Goal: Navigation & Orientation: Find specific page/section

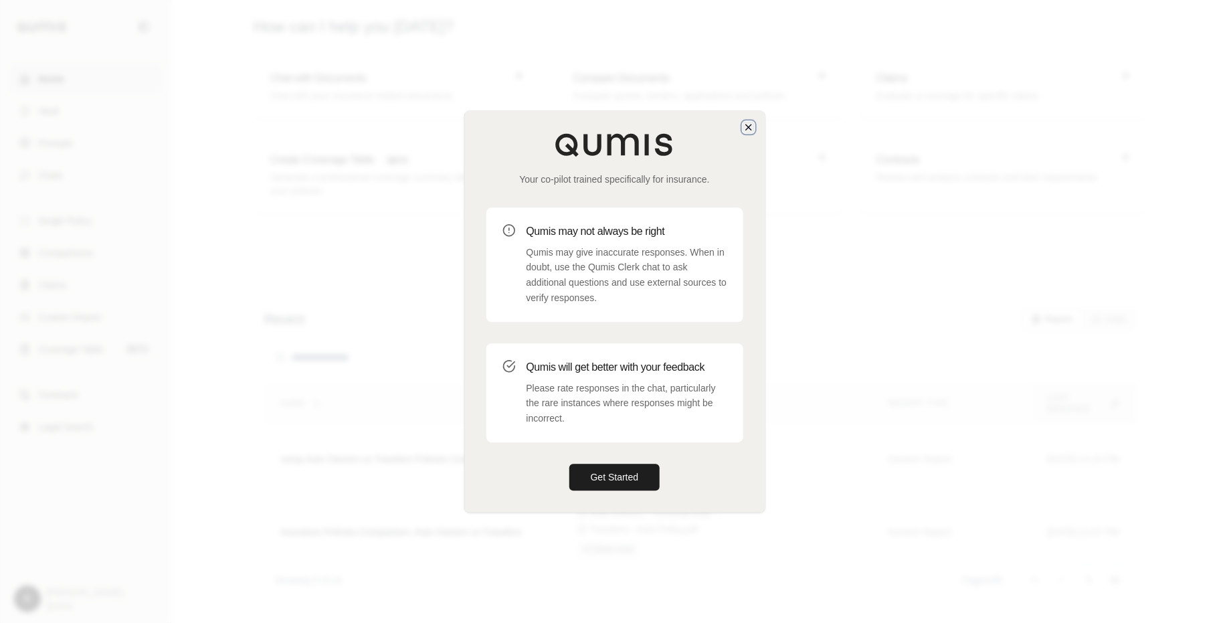
click at [744, 132] on icon "button" at bounding box center [748, 127] width 11 height 11
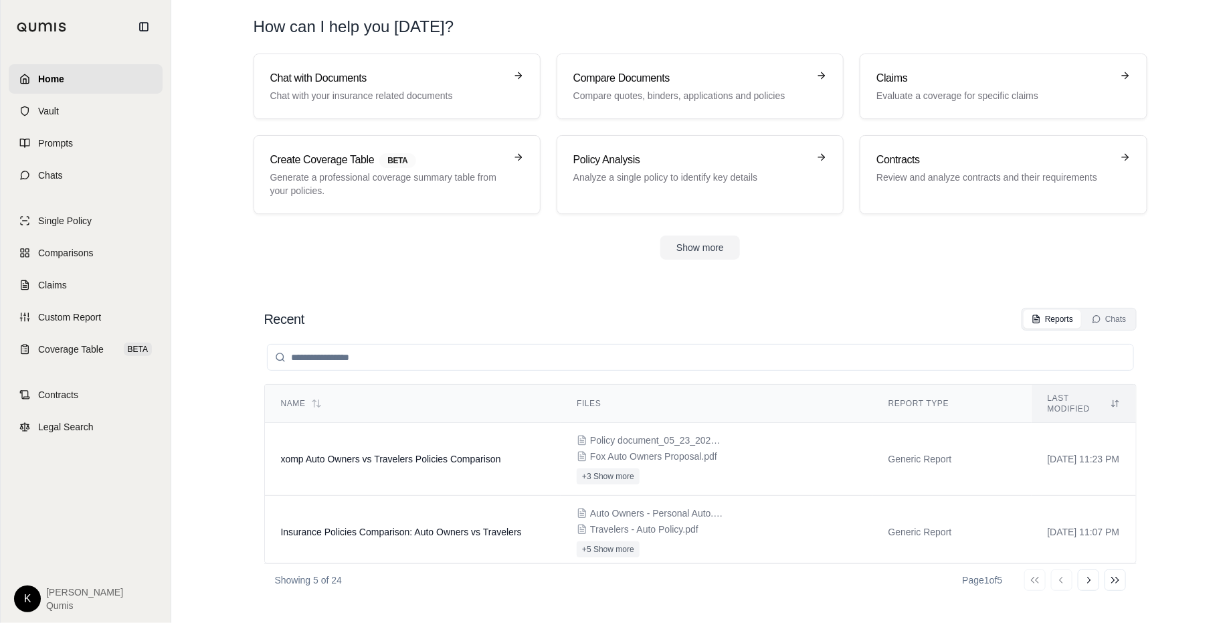
click at [52, 589] on span "[PERSON_NAME]" at bounding box center [84, 591] width 77 height 13
click at [34, 602] on html "Home Vault Prompts Chats Single Policy Comparisons Claims Custom Report Coverag…" at bounding box center [614, 311] width 1229 height 623
click at [66, 494] on link "Site Admin Portal" at bounding box center [58, 498] width 110 height 21
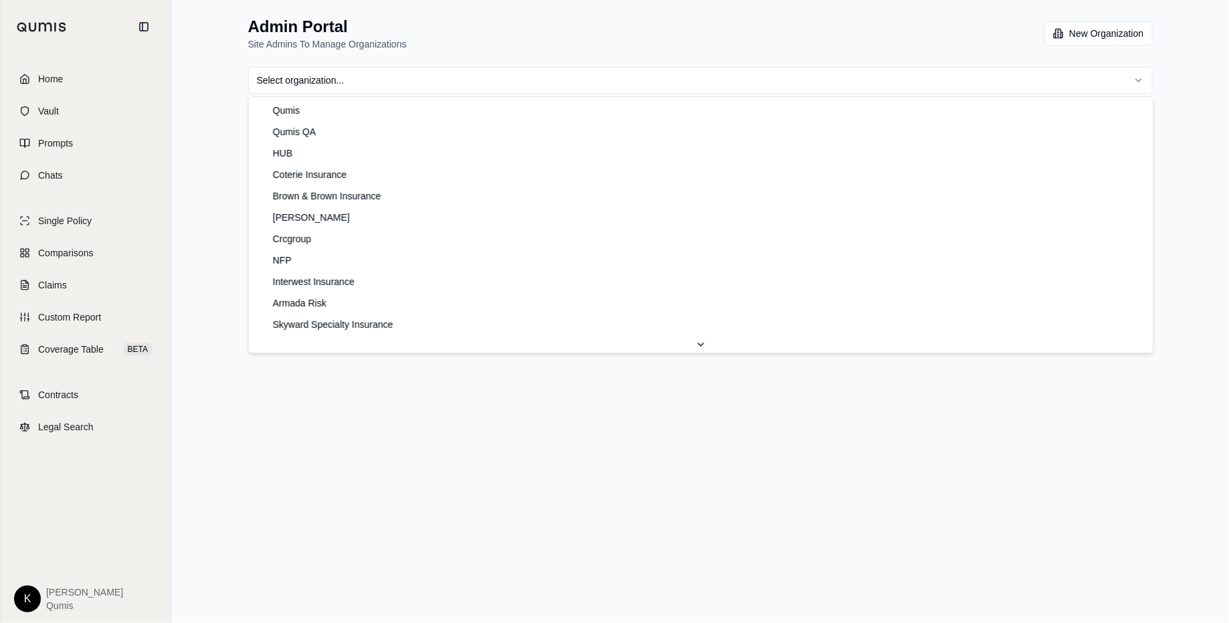
click at [733, 72] on html "Home Vault Prompts Chats Single Policy Comparisons Claims Custom Report Coverag…" at bounding box center [614, 311] width 1229 height 623
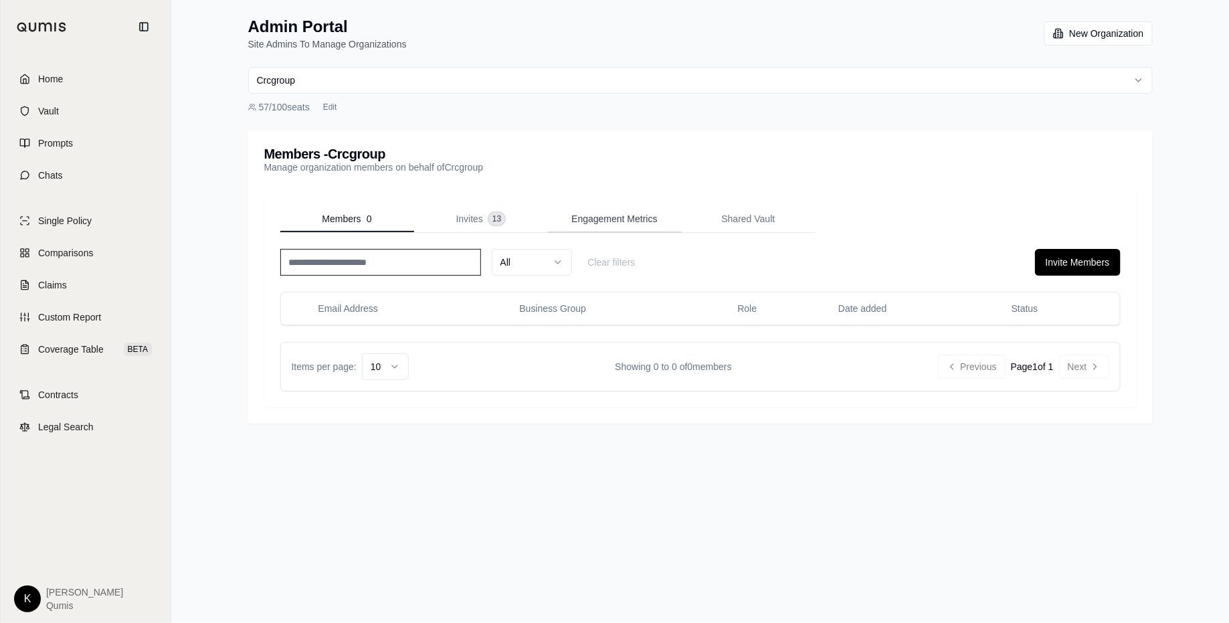
click at [611, 218] on span "Engagement Metrics" at bounding box center [614, 218] width 86 height 13
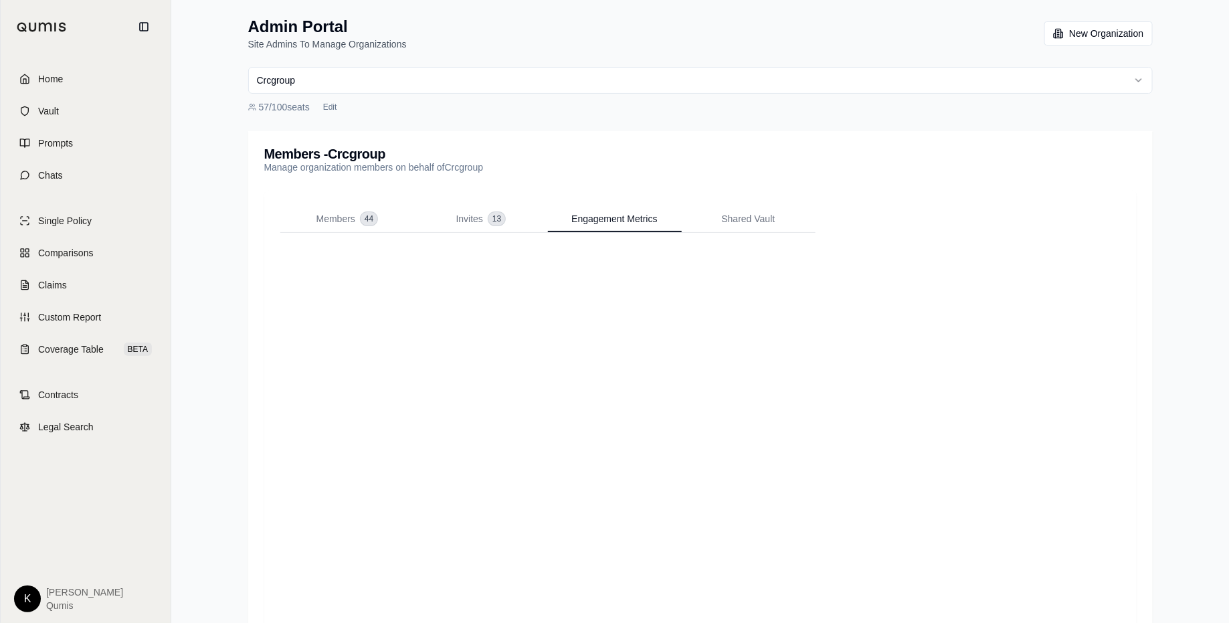
scroll to position [61, 0]
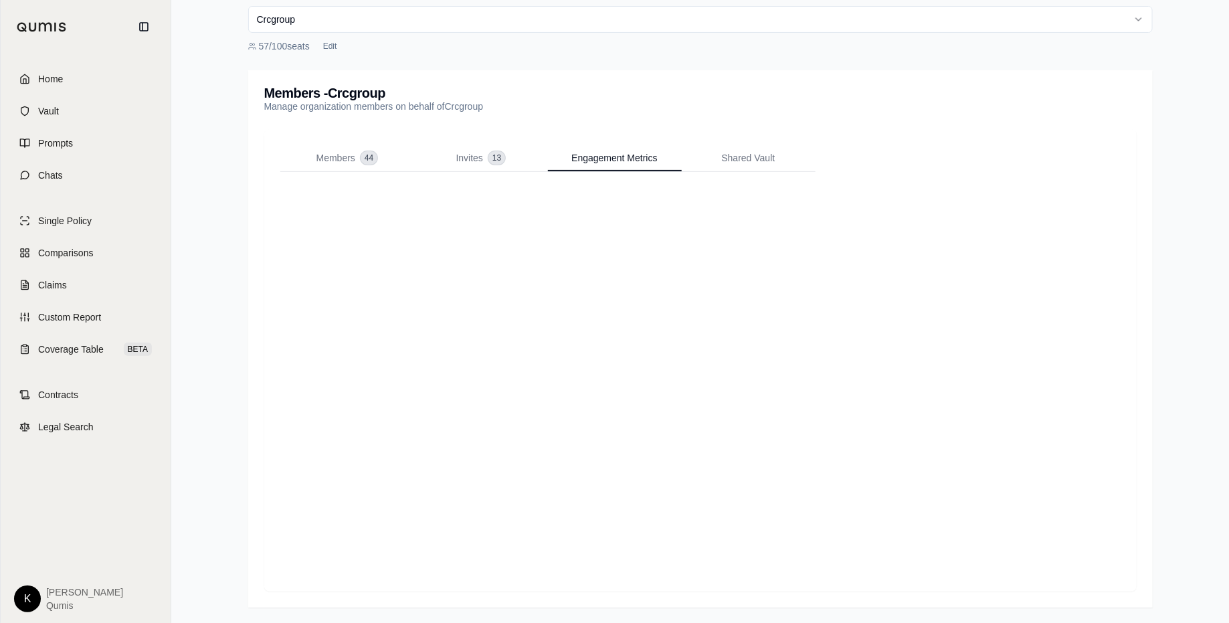
click at [272, 391] on div "Members 44 Invites 13 Engagement Metrics Shared Vault" at bounding box center [700, 360] width 872 height 462
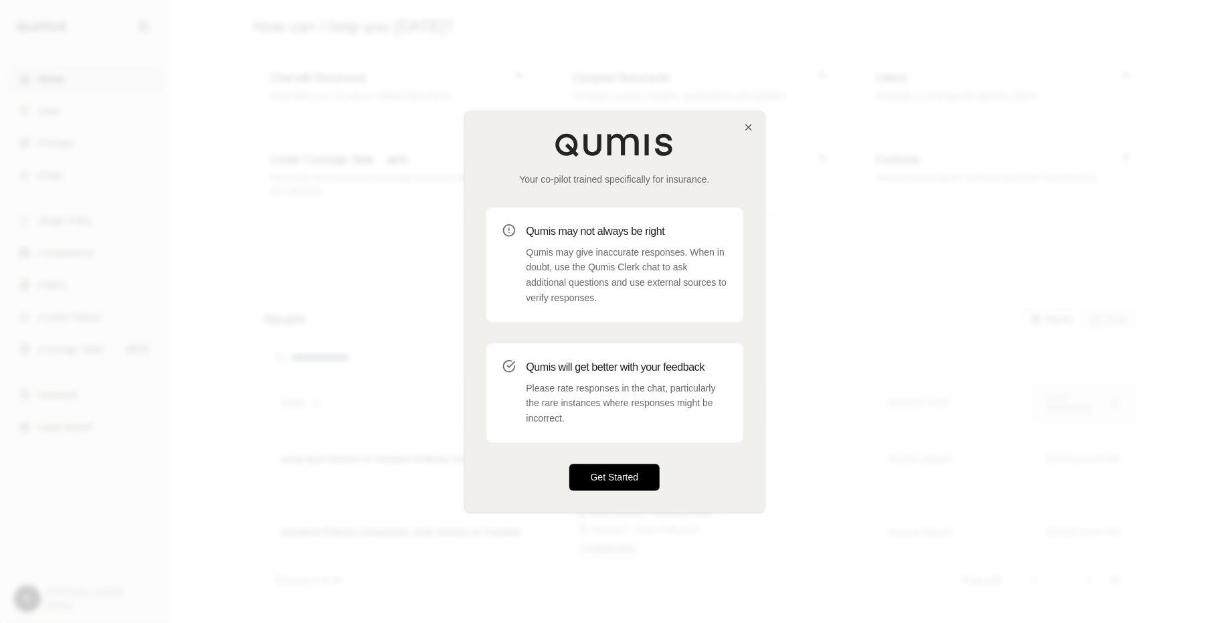
click at [628, 479] on button "Get Started" at bounding box center [614, 477] width 91 height 27
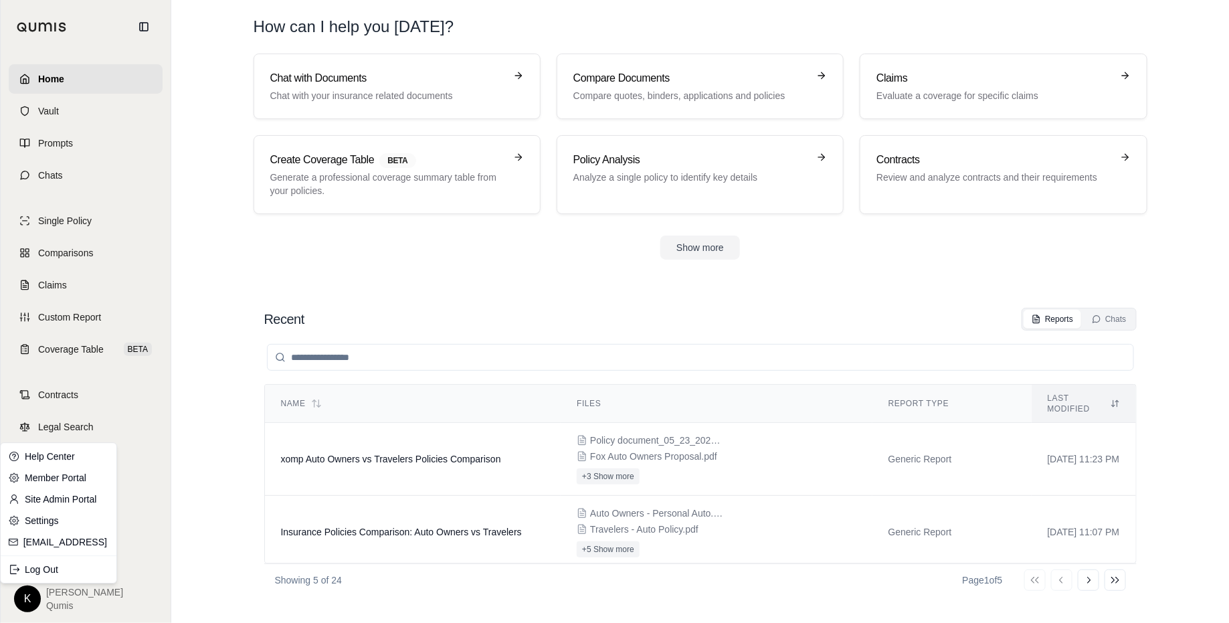
click at [37, 595] on html "Home Vault Prompts Chats Single Policy Comparisons Claims Custom Report Coverag…" at bounding box center [614, 311] width 1229 height 623
click at [64, 494] on link "Site Admin Portal" at bounding box center [58, 498] width 110 height 21
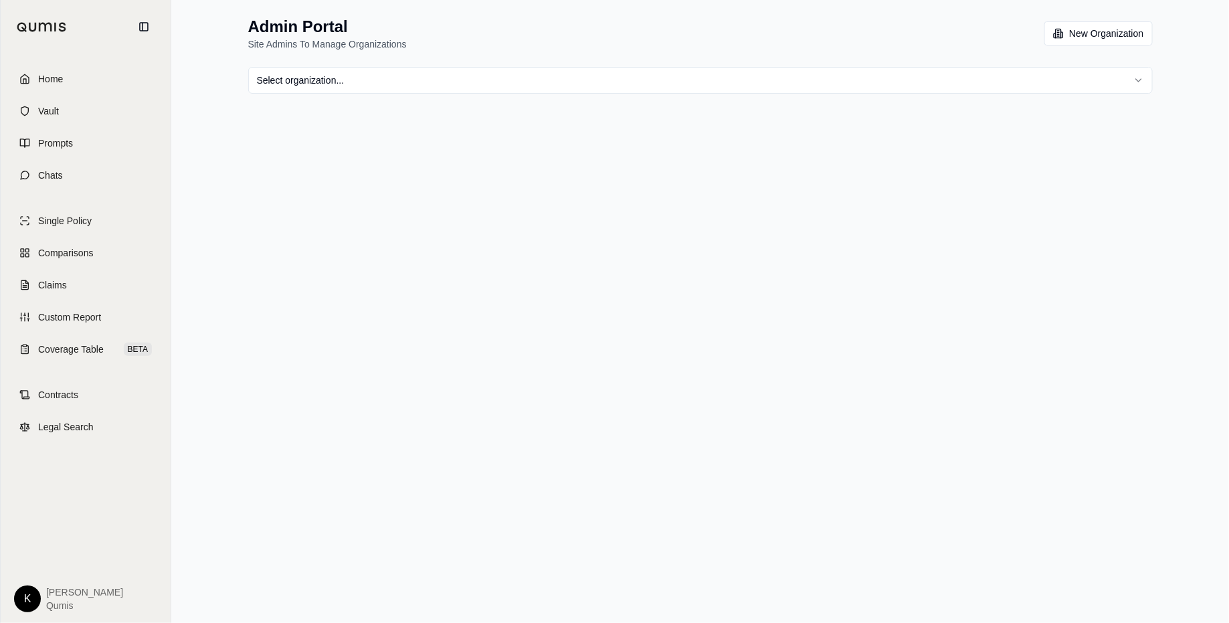
click at [747, 78] on html "Home Vault Prompts Chats Single Policy Comparisons Claims Custom Report Coverag…" at bounding box center [614, 311] width 1229 height 623
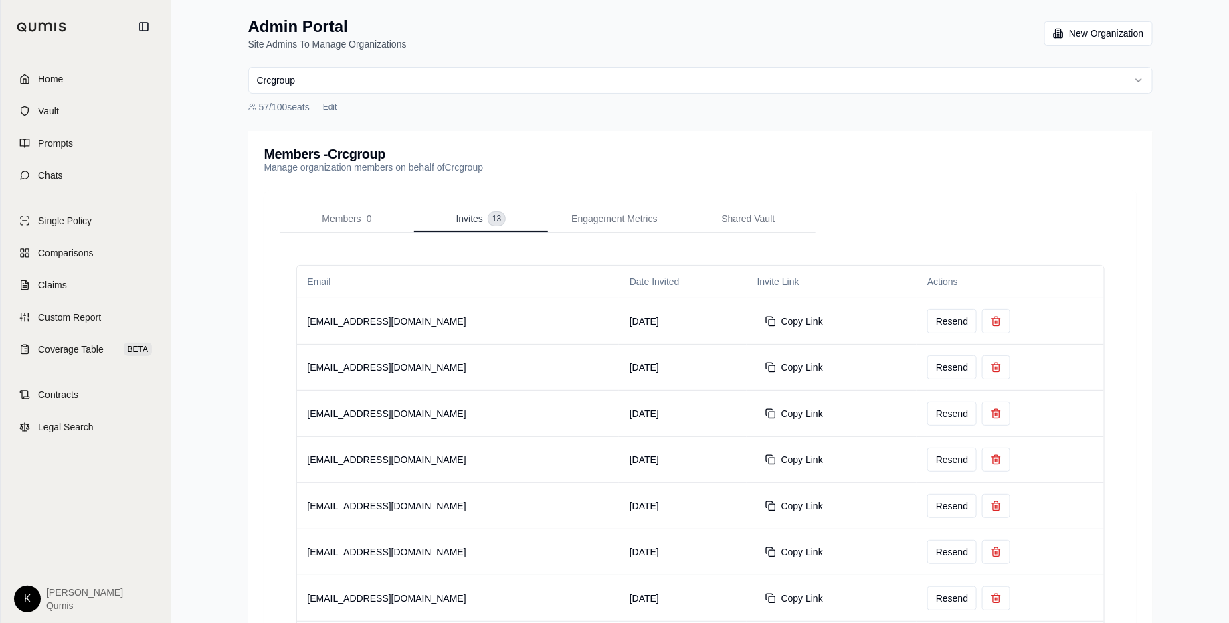
click at [459, 227] on button "Invites 13" at bounding box center [481, 219] width 134 height 27
click at [356, 212] on div "Members 44" at bounding box center [347, 218] width 62 height 13
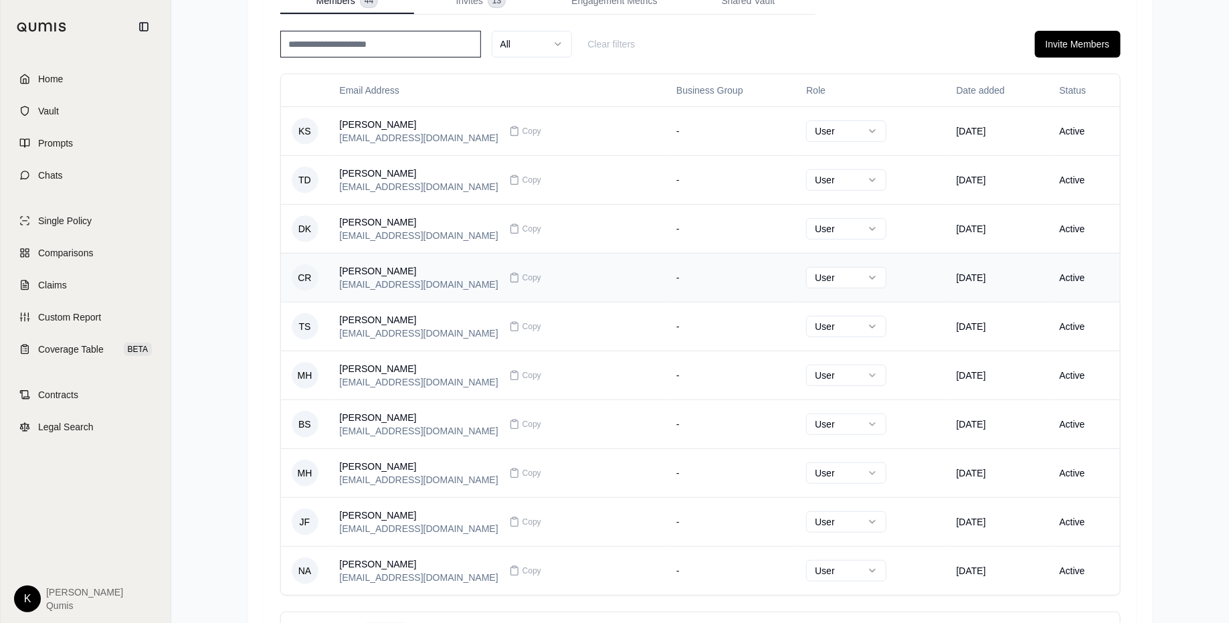
scroll to position [300, 0]
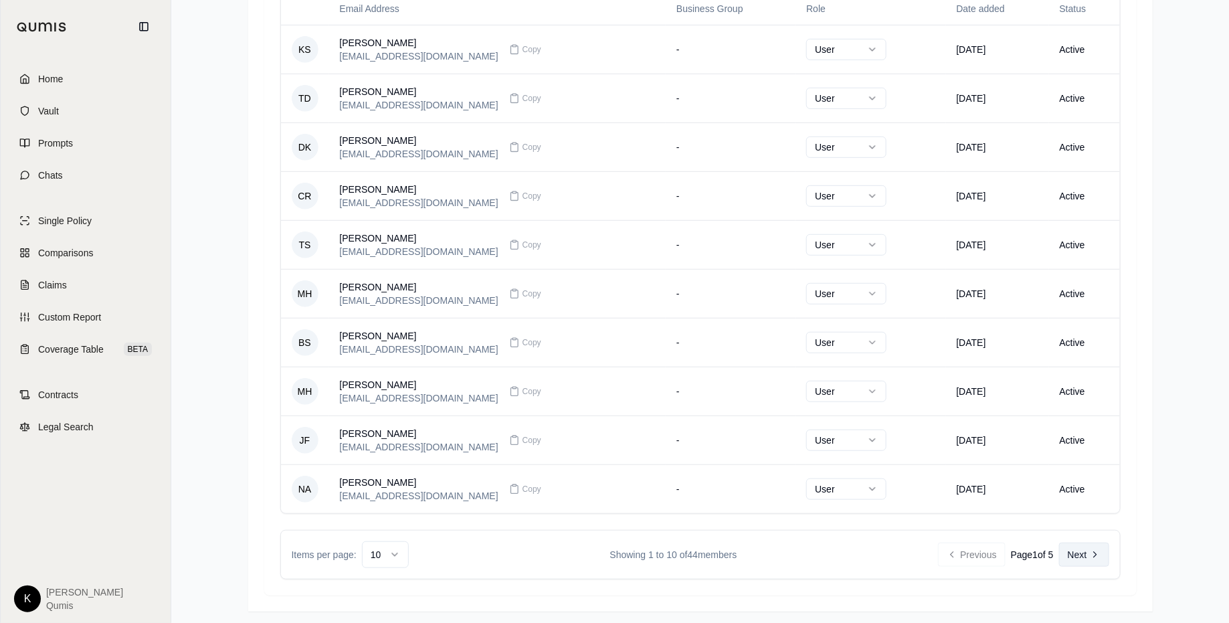
click at [1082, 550] on button "Next" at bounding box center [1084, 554] width 50 height 24
click at [1086, 553] on button "Next" at bounding box center [1084, 554] width 50 height 24
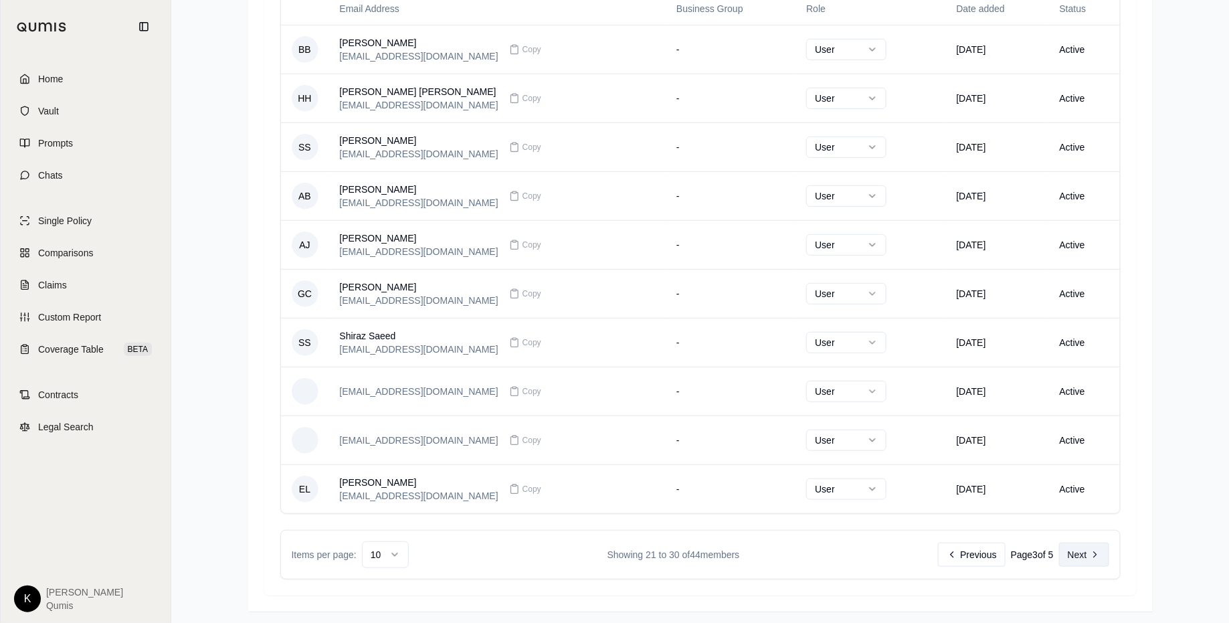
click at [1084, 553] on button "Next" at bounding box center [1084, 554] width 50 height 24
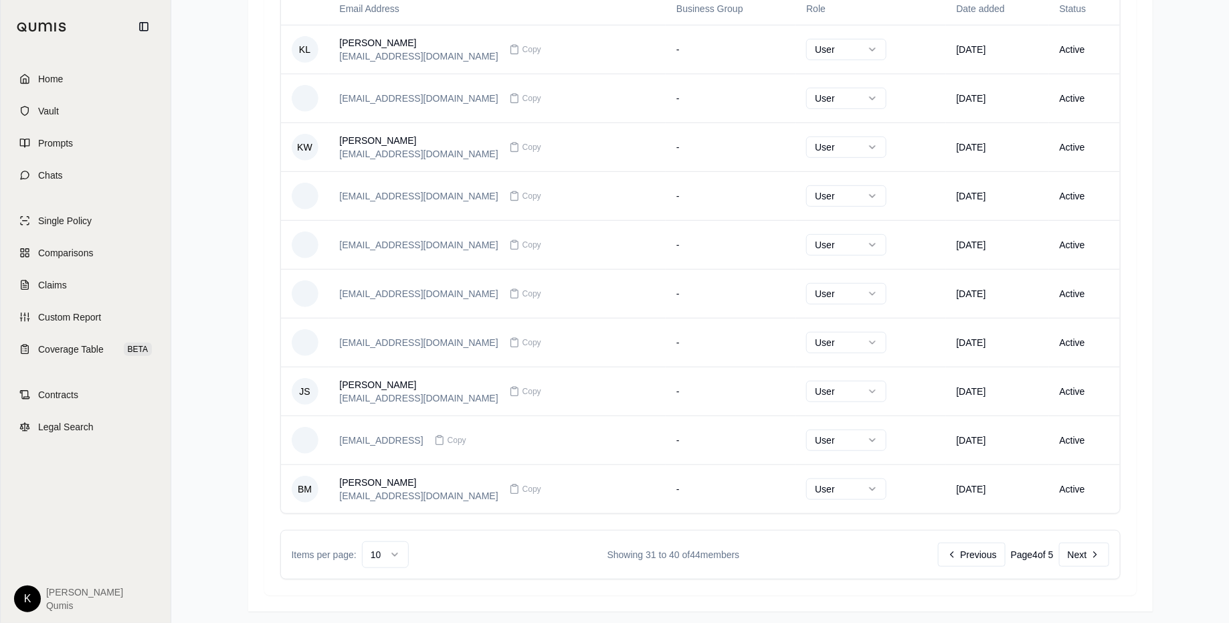
click at [1078, 563] on div "Items per page: 10 Showing 31 to 40 of 44 members Previous Page 4 of 5 Next" at bounding box center [700, 555] width 840 height 50
click at [1082, 551] on button "Next" at bounding box center [1084, 554] width 50 height 24
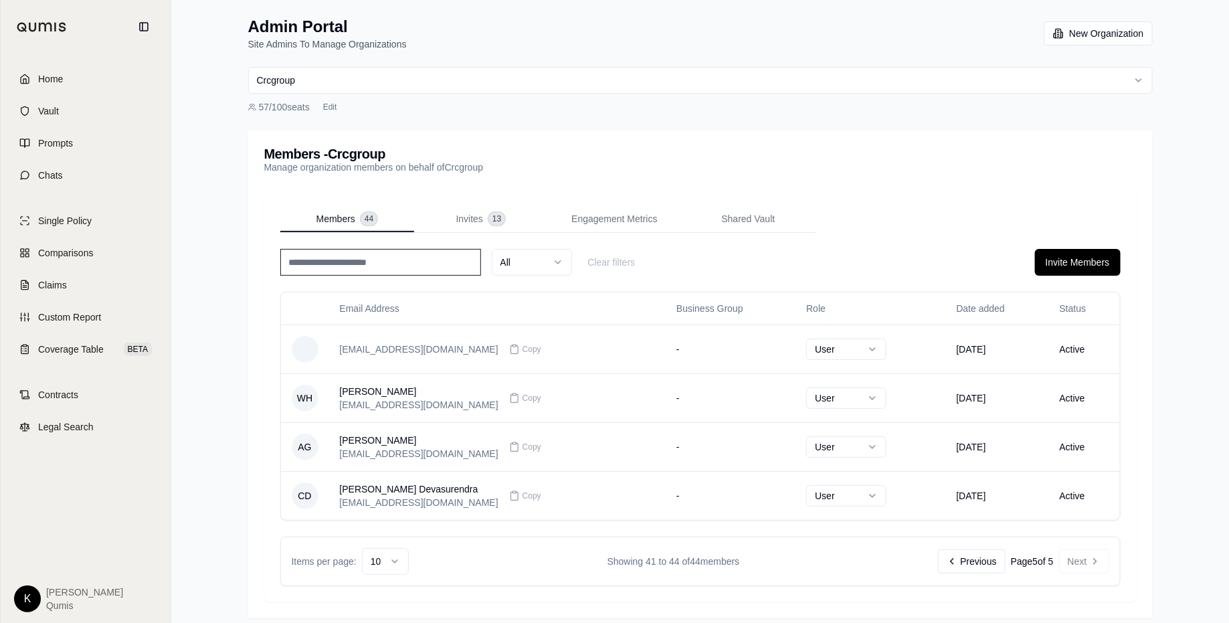
scroll to position [9, 0]
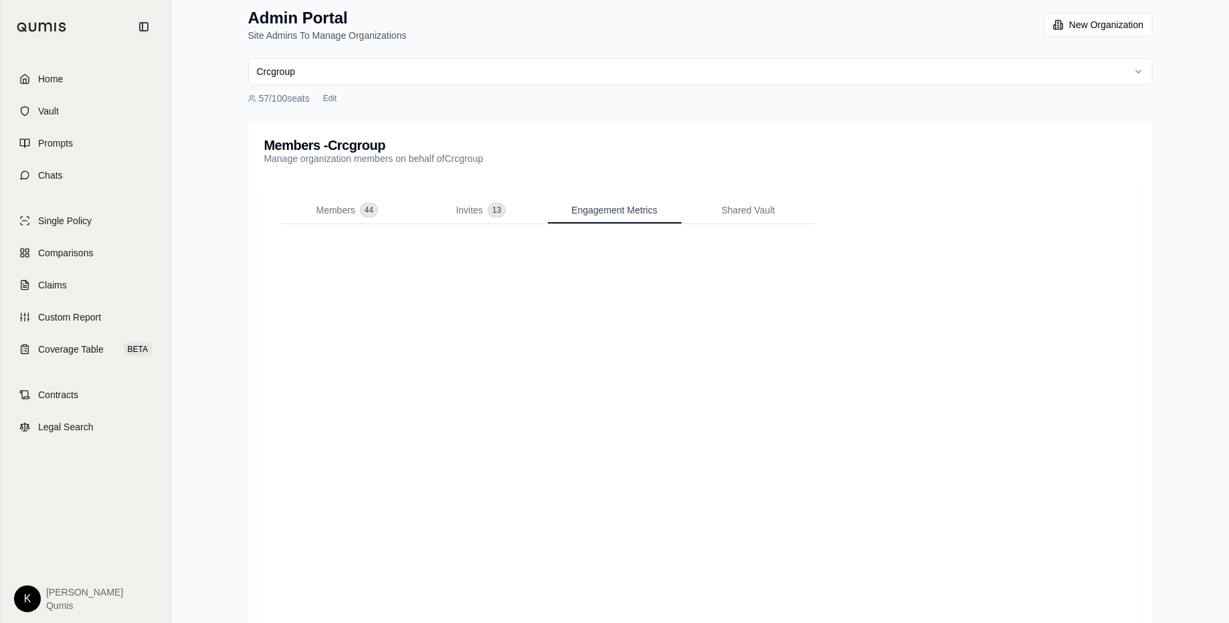
click at [600, 209] on span "Engagement Metrics" at bounding box center [614, 209] width 86 height 13
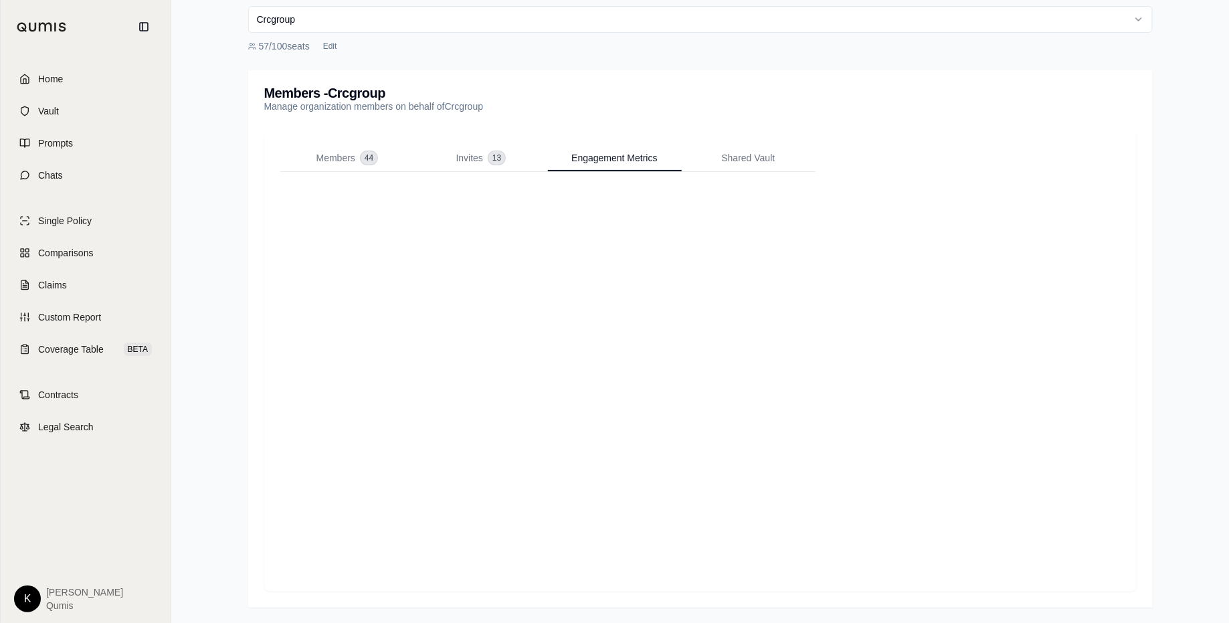
click at [518, 112] on div "Members - Crcgroup Manage organization members on behalf of Crcgroup" at bounding box center [700, 99] width 872 height 27
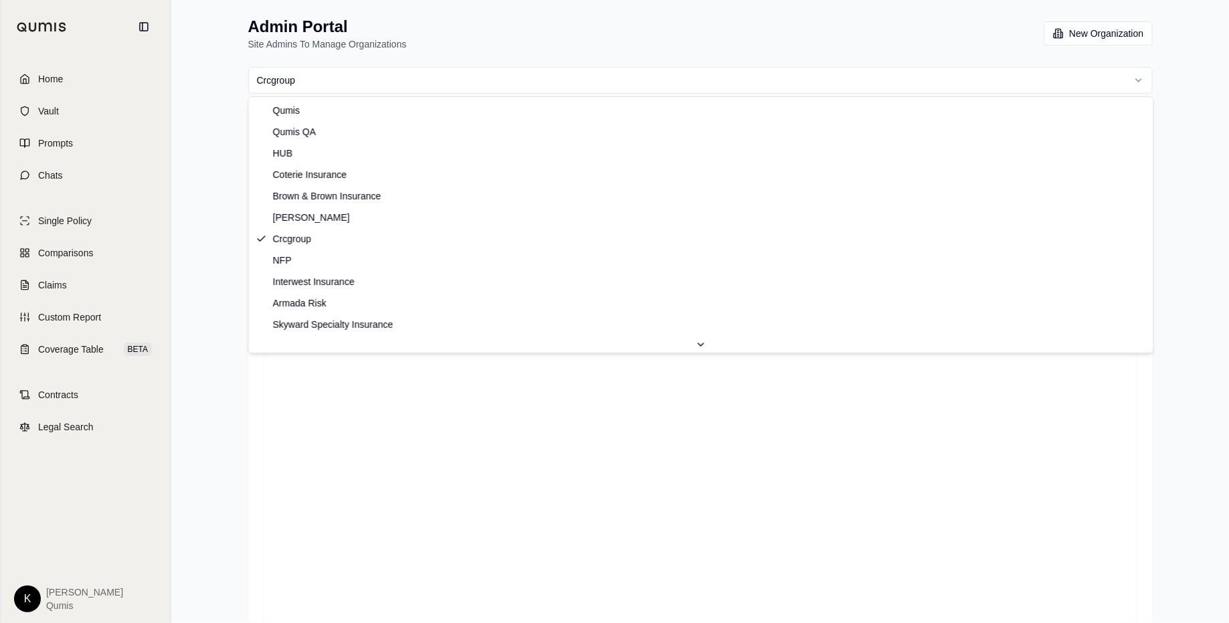
click at [576, 88] on html "Home Vault Prompts Chats Single Policy Comparisons Claims Custom Report Coverag…" at bounding box center [614, 342] width 1229 height 684
click at [1138, 84] on html "Home Vault Prompts Chats Single Policy Comparisons Claims Custom Report Coverag…" at bounding box center [614, 342] width 1229 height 684
click at [1143, 79] on html "Home Vault Prompts Chats Single Policy Comparisons Claims Custom Report Coverag…" at bounding box center [614, 311] width 1229 height 623
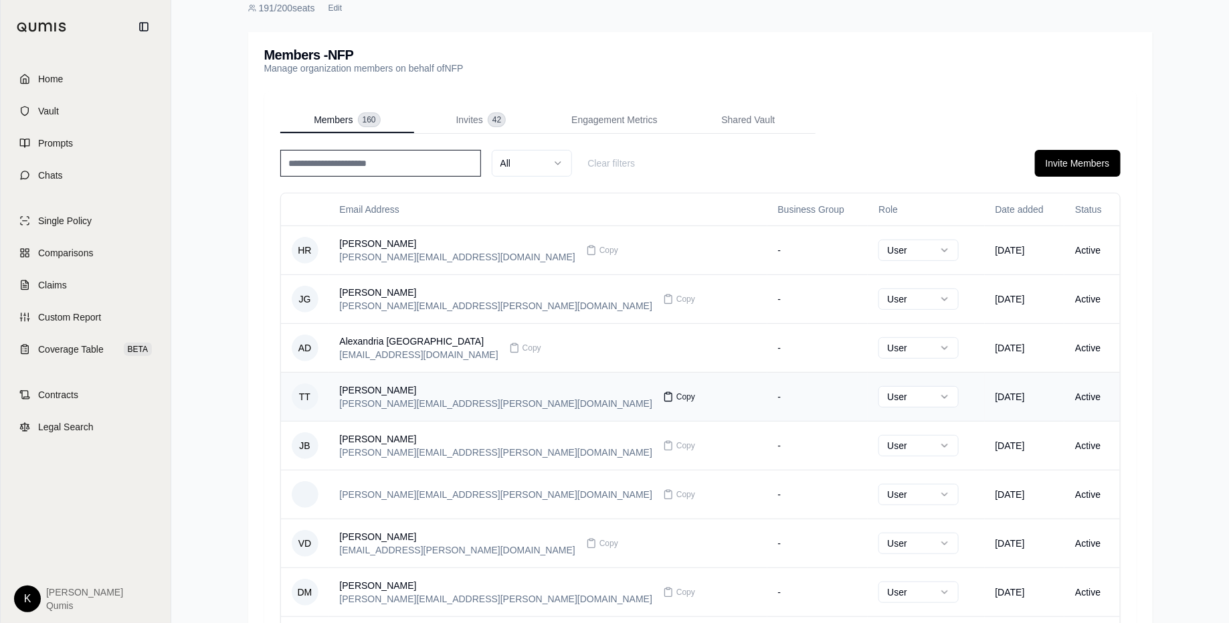
scroll to position [97, 0]
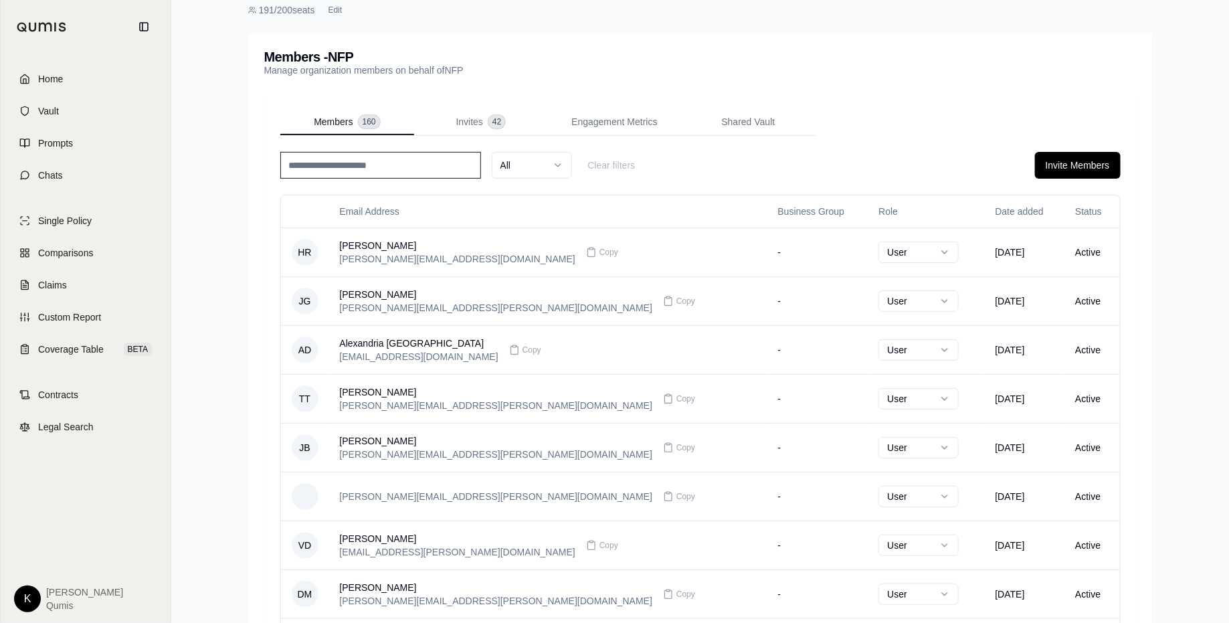
click at [377, 171] on input at bounding box center [380, 165] width 201 height 27
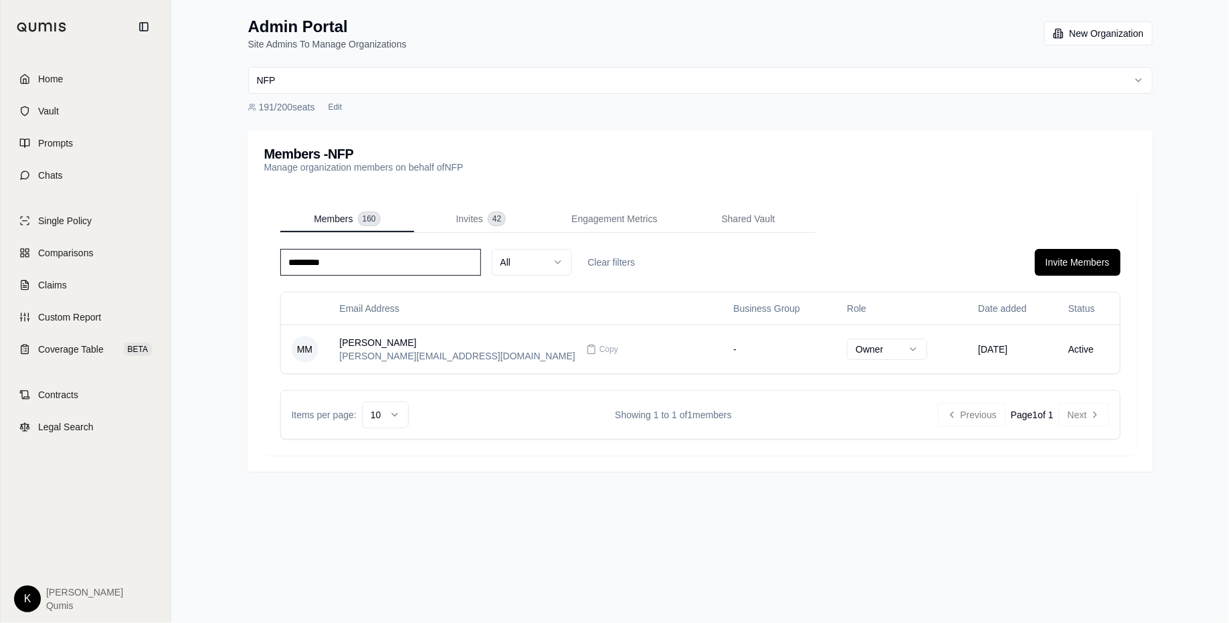
scroll to position [0, 0]
type input "*"
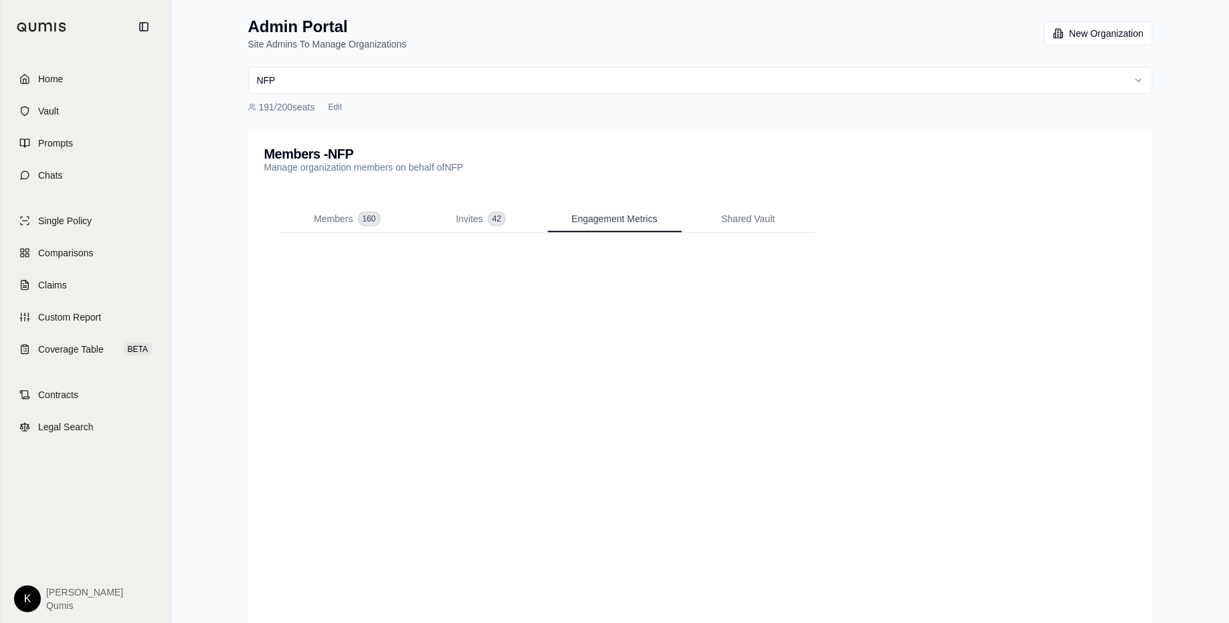
click at [637, 220] on span "Engagement Metrics" at bounding box center [614, 218] width 86 height 13
click at [74, 258] on span "Comparisons" at bounding box center [65, 252] width 55 height 13
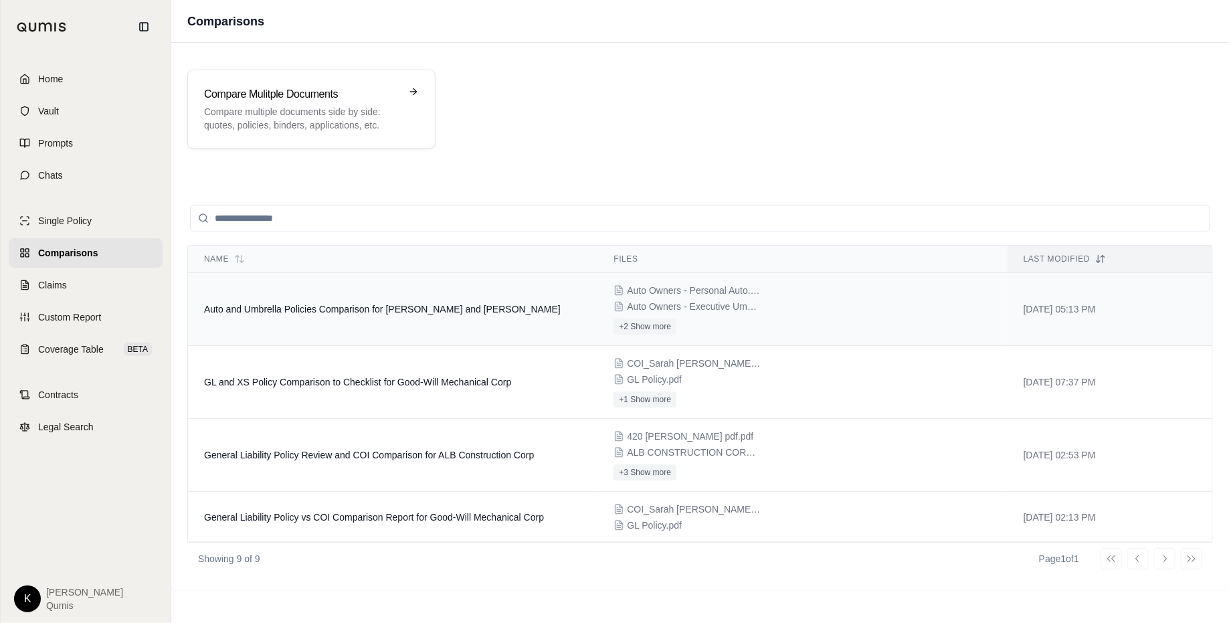
click at [349, 327] on td "Auto and Umbrella Policies Comparison for [PERSON_NAME] and [PERSON_NAME]" at bounding box center [392, 309] width 409 height 73
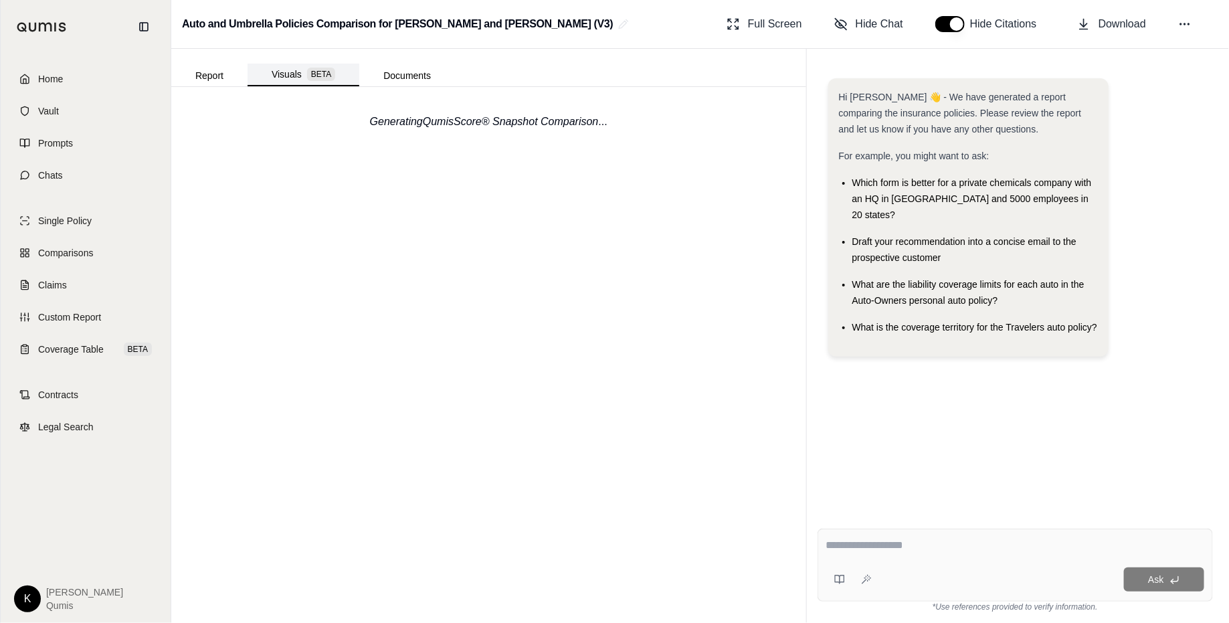
click at [289, 73] on button "Visuals BETA" at bounding box center [304, 75] width 112 height 23
